Goal: Information Seeking & Learning: Get advice/opinions

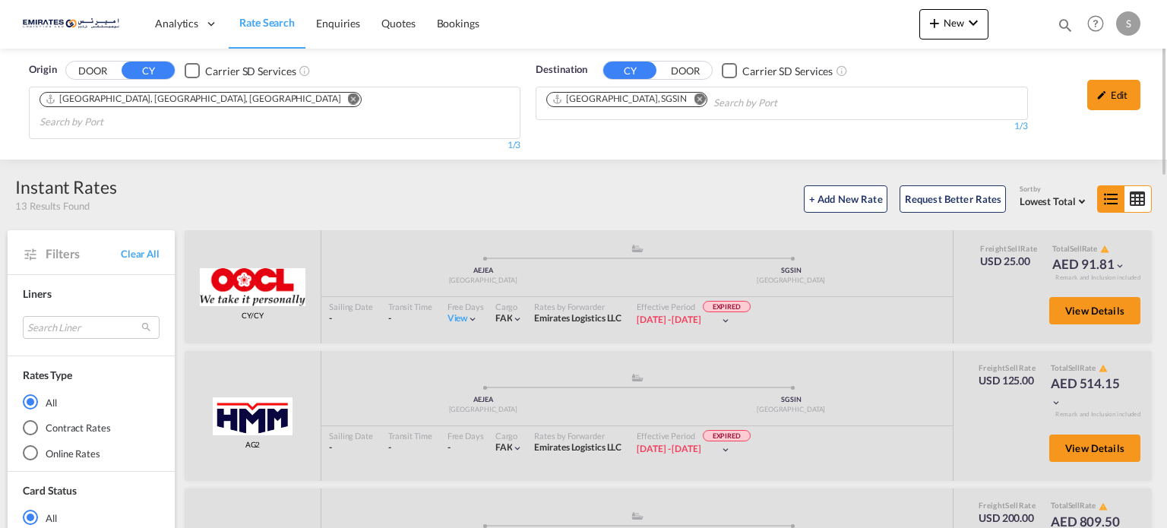
click at [694, 100] on md-icon "Remove" at bounding box center [699, 98] width 11 height 11
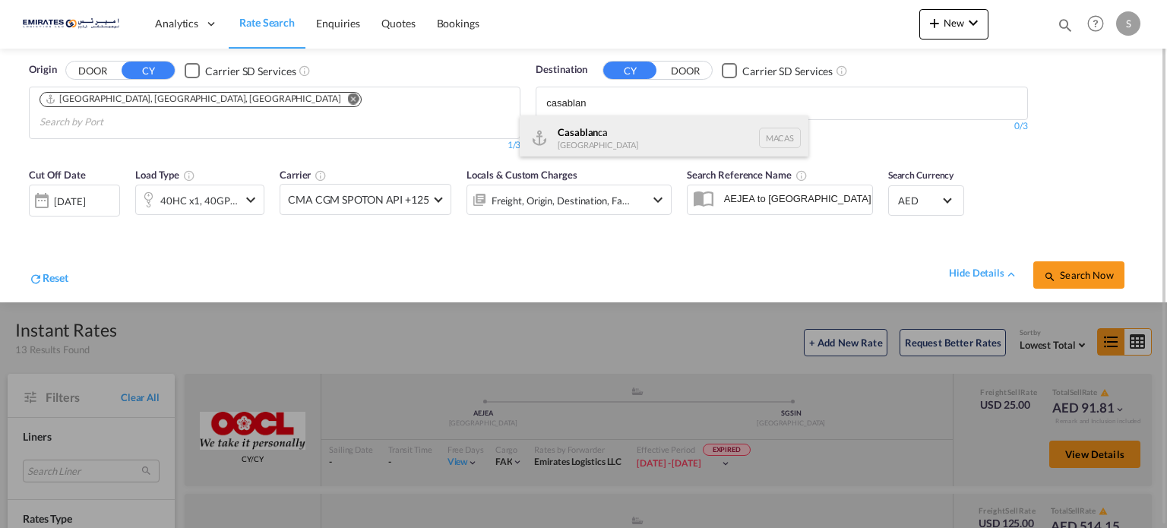
type input "casablan"
click at [581, 136] on div "Casablan ca [GEOGRAPHIC_DATA] [GEOGRAPHIC_DATA]" at bounding box center [664, 138] width 289 height 46
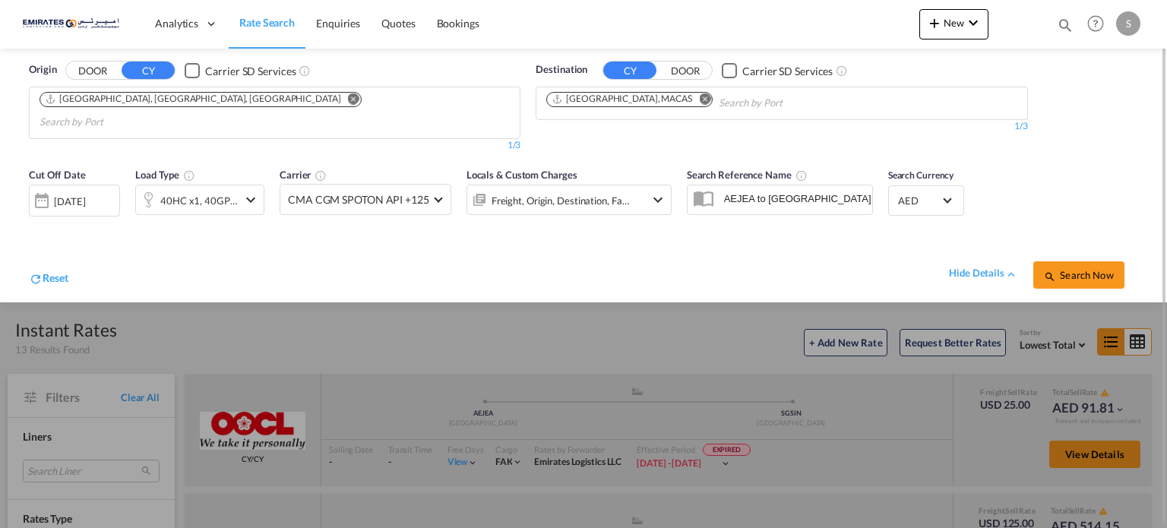
click at [1070, 269] on span "Search Now" at bounding box center [1078, 275] width 69 height 12
click at [104, 193] on div "[DATE]" at bounding box center [74, 200] width 91 height 30
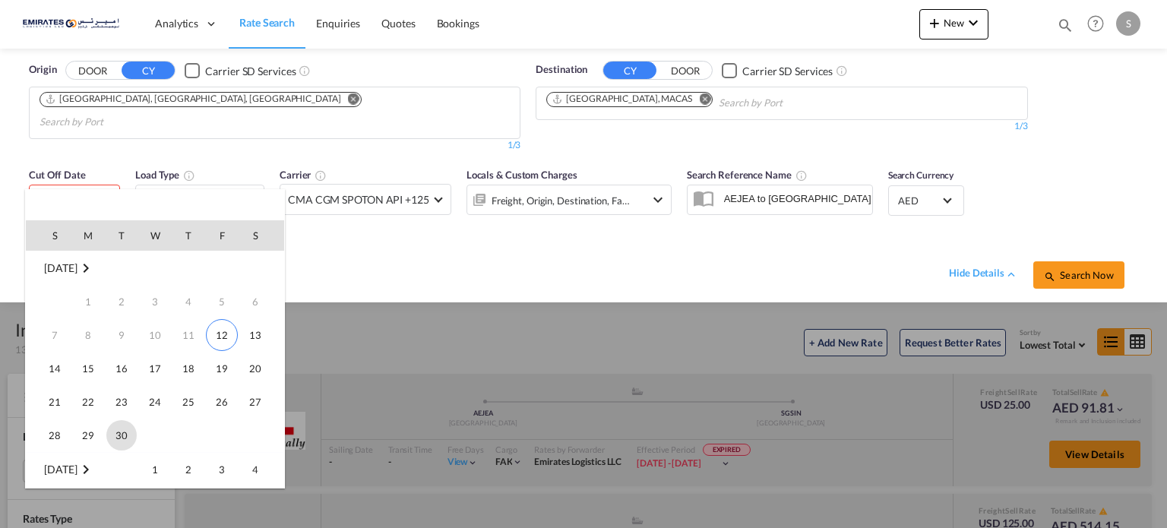
click at [120, 441] on span "30" at bounding box center [121, 435] width 30 height 30
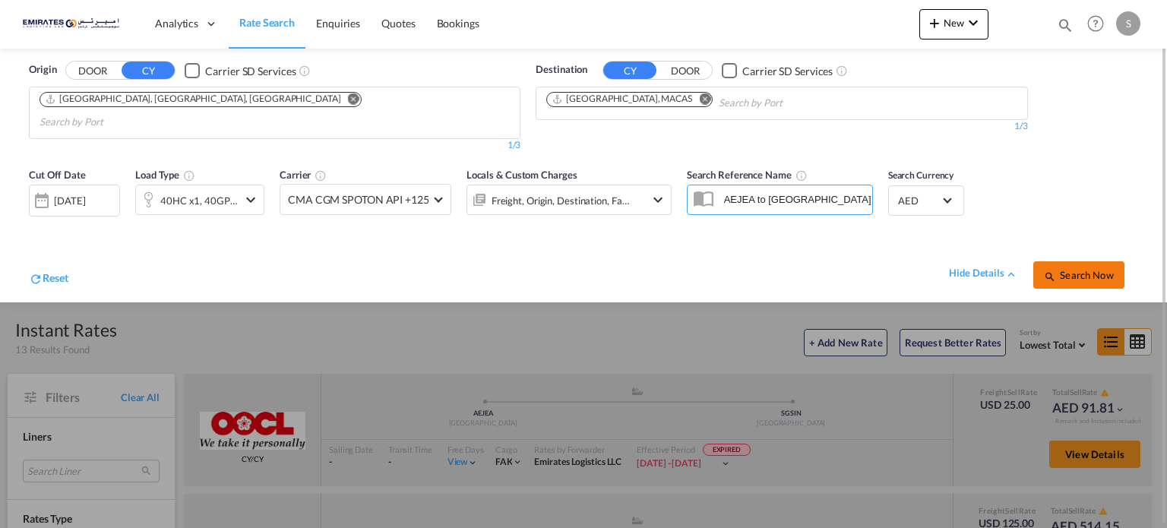
click at [1088, 269] on span "Search Now" at bounding box center [1078, 275] width 69 height 12
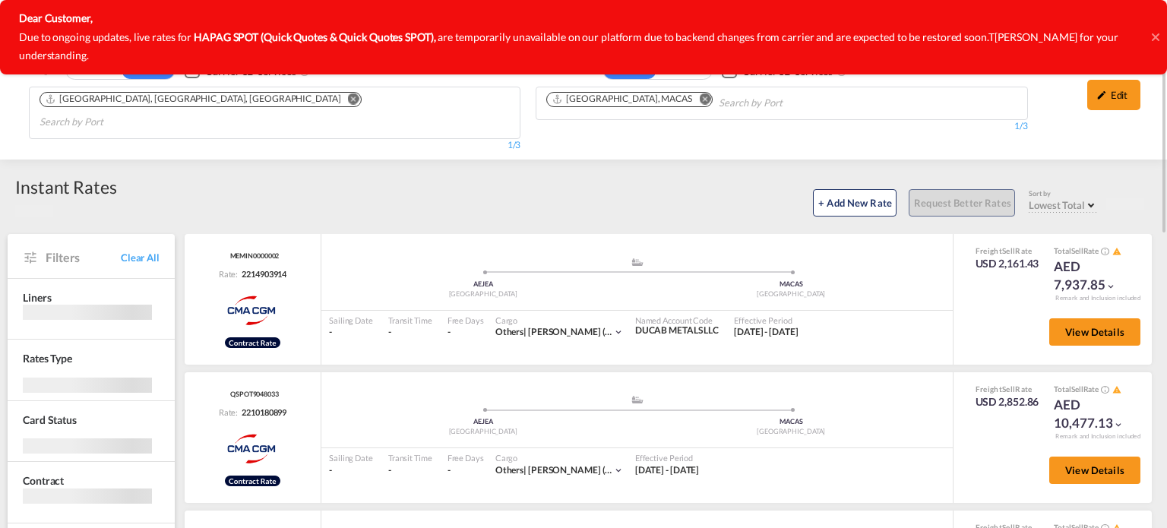
click at [1150, 30] on div "Dear Customer, Due to ongoing updates, live rates for HAPAG SPOT (Quick Quotes …" at bounding box center [583, 37] width 1167 height 74
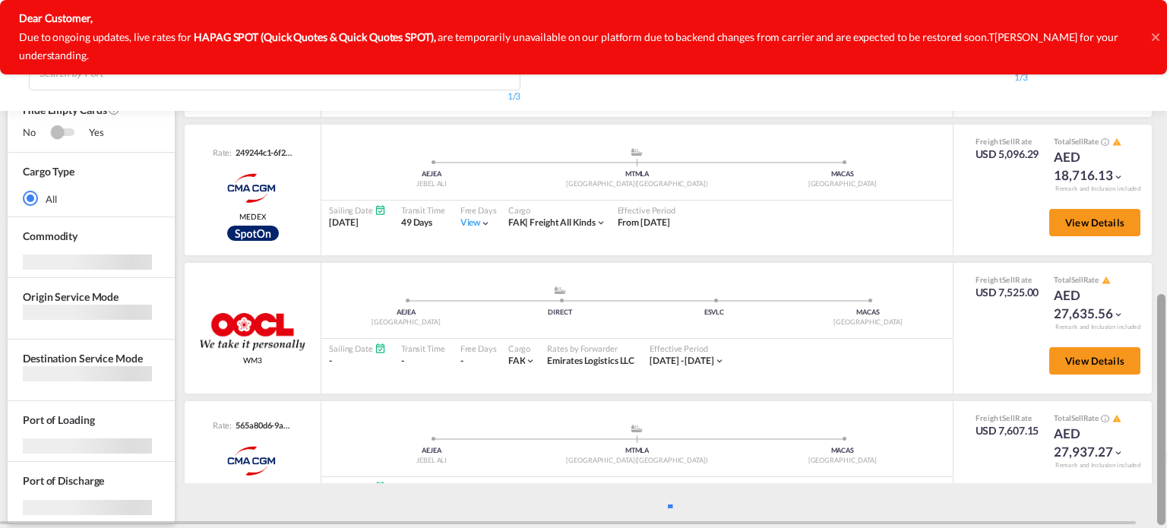
scroll to position [660, 0]
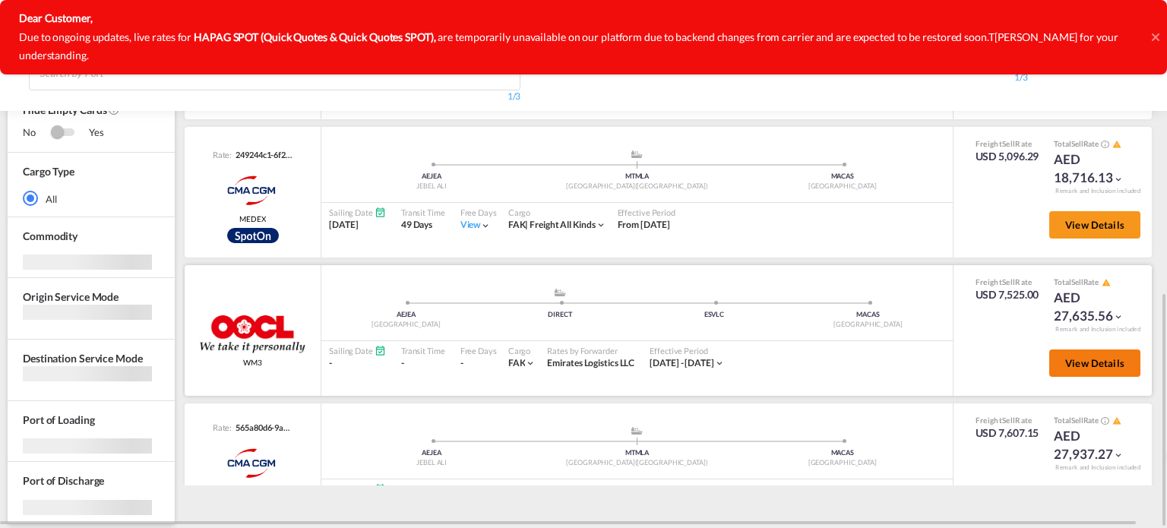
click at [1100, 350] on button "View Details" at bounding box center [1094, 362] width 91 height 27
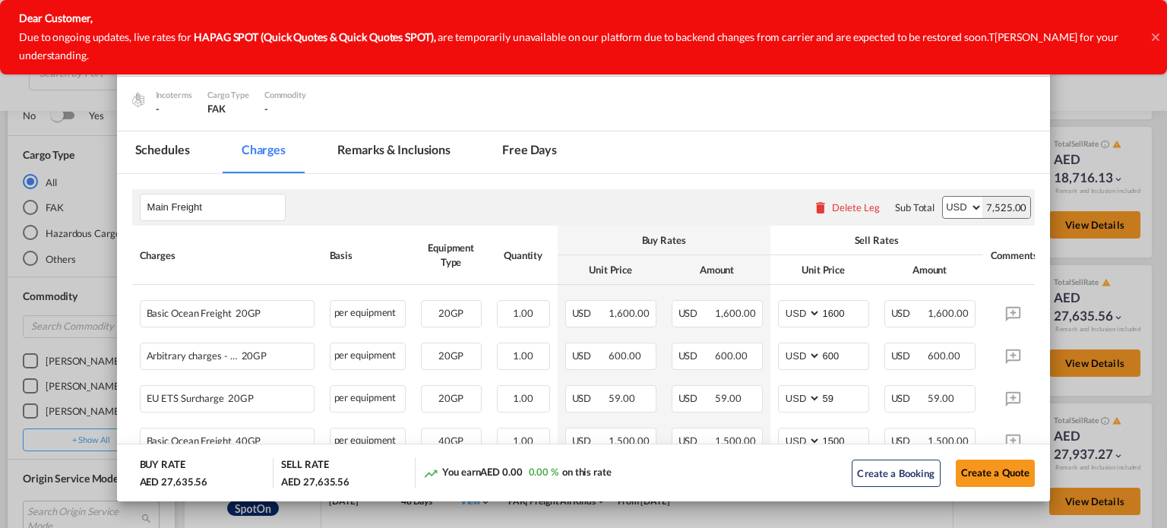
scroll to position [304, 0]
